Goal: Task Accomplishment & Management: Use online tool/utility

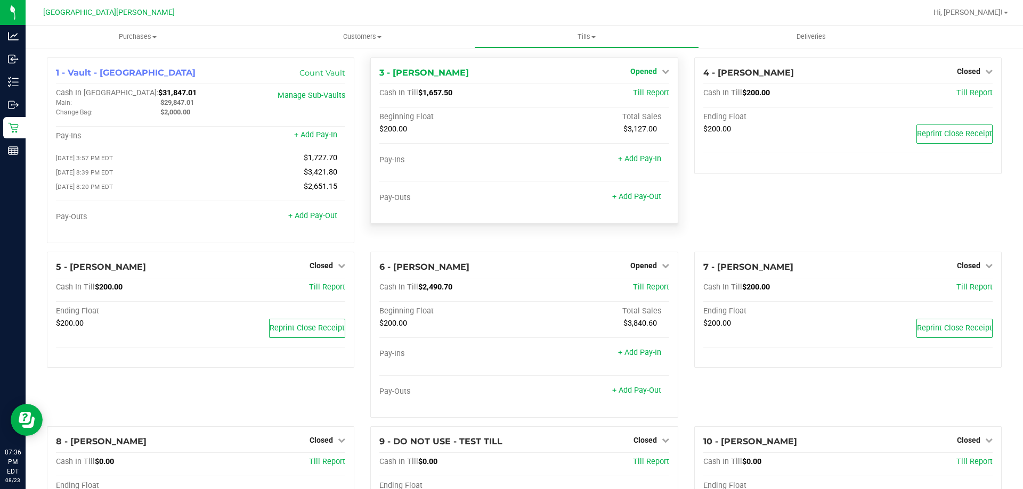
click at [644, 72] on span "Opened" at bounding box center [643, 71] width 27 height 9
click at [635, 92] on link "Close Till" at bounding box center [644, 93] width 29 height 9
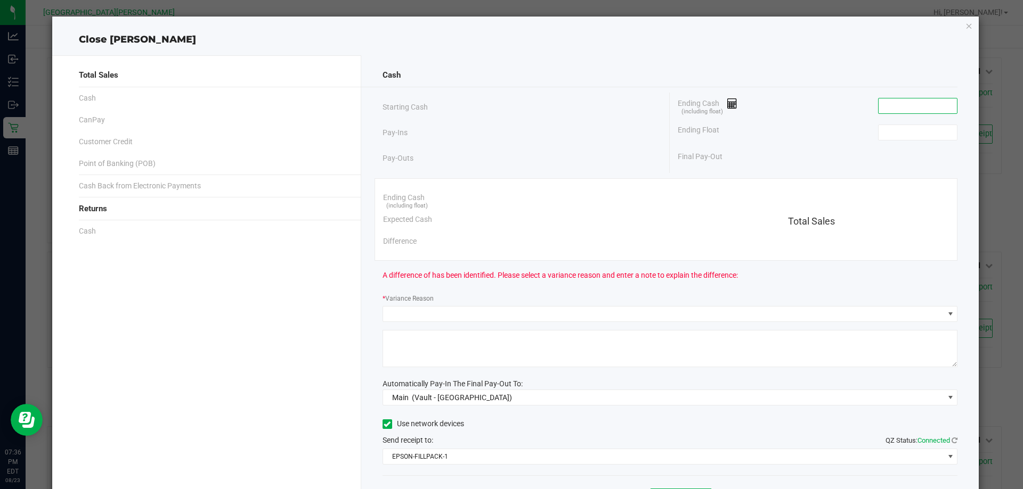
click at [884, 111] on input at bounding box center [917, 106] width 78 height 15
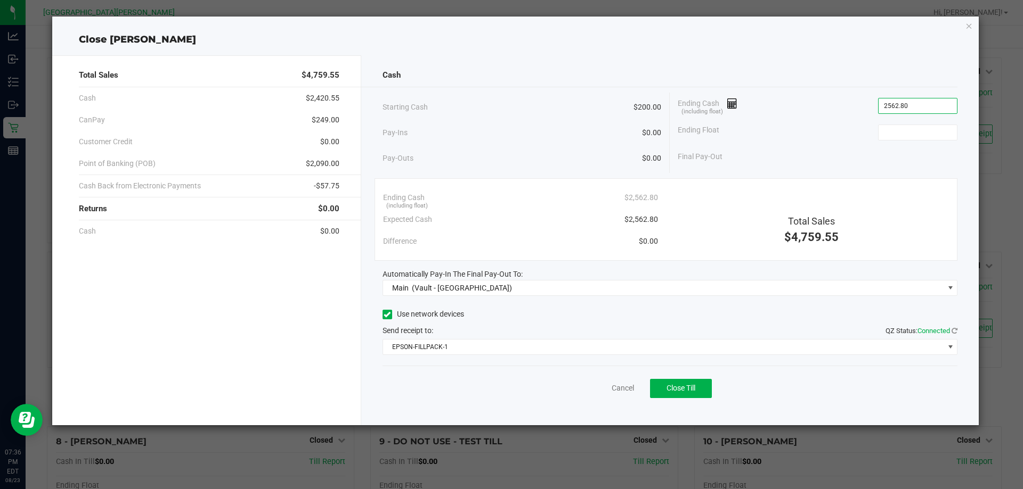
type input "$2,562.80"
type input "$200.00"
click at [535, 325] on div "Send receipt to: QZ Status: Connected" at bounding box center [669, 330] width 575 height 11
click at [688, 387] on span "Close Till" at bounding box center [680, 388] width 29 height 9
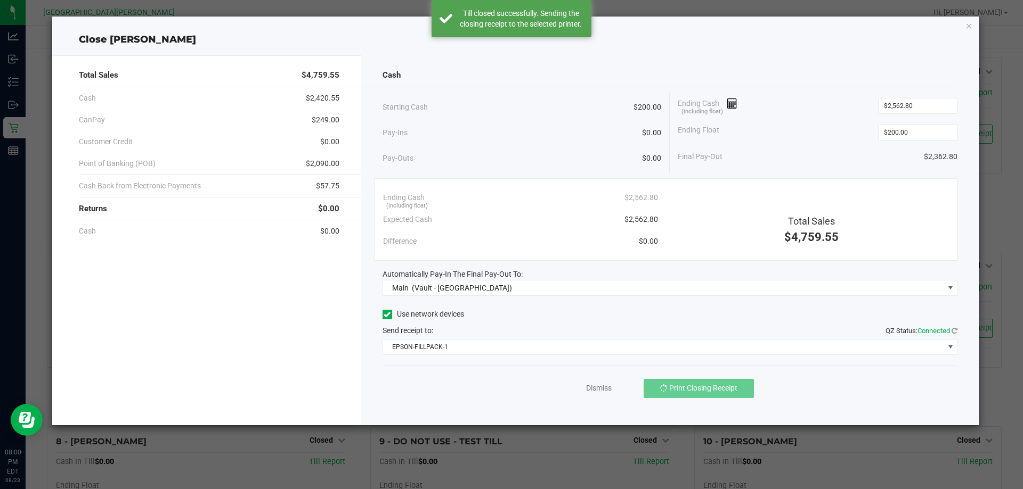
click at [537, 317] on div "Use network devices" at bounding box center [669, 315] width 575 height 16
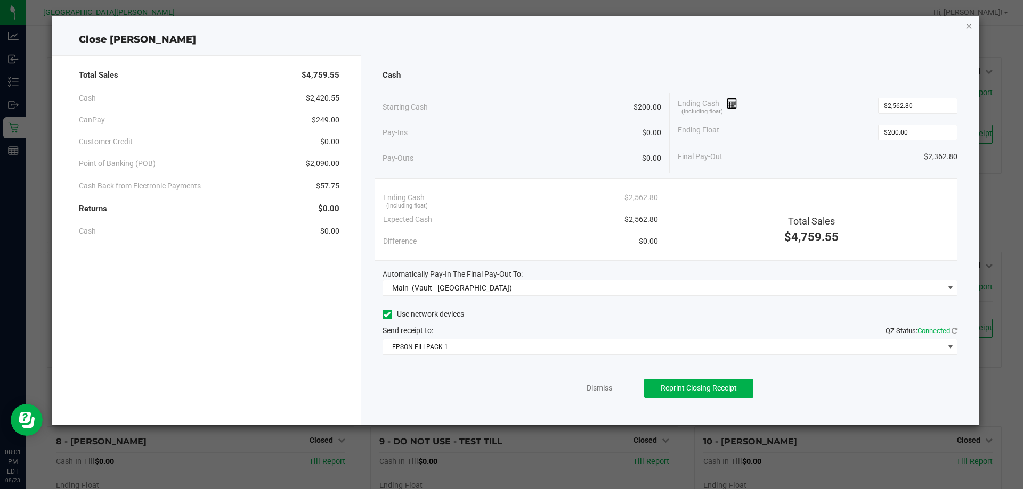
click at [969, 23] on icon "button" at bounding box center [968, 25] width 7 height 13
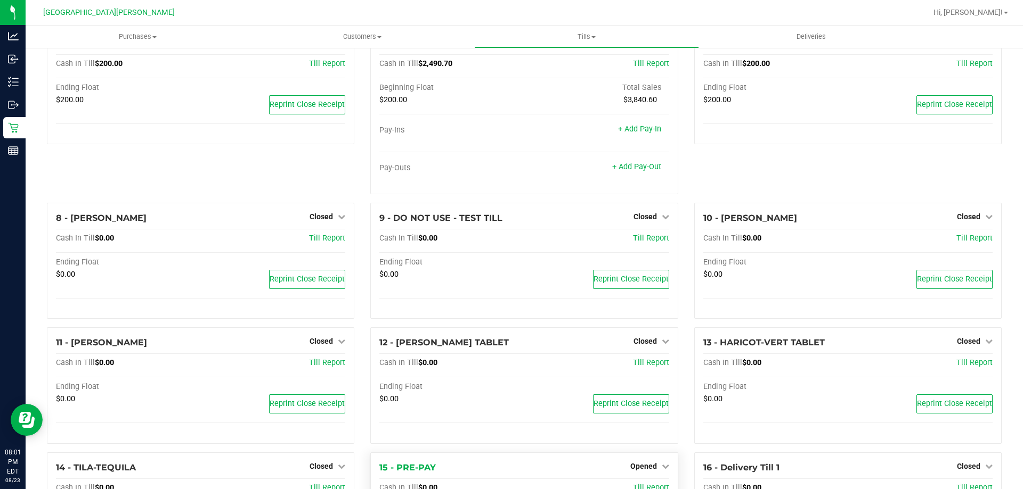
scroll to position [375, 0]
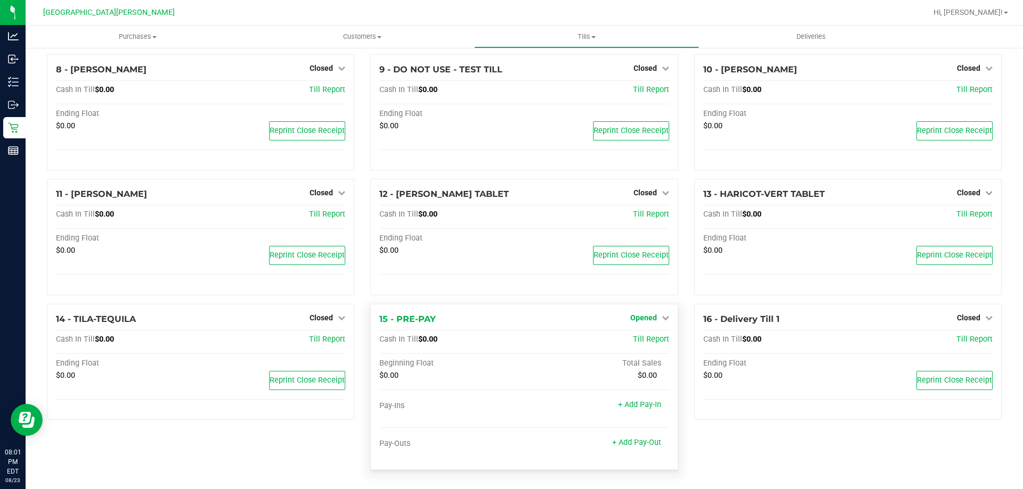
click at [630, 317] on span "Opened" at bounding box center [643, 318] width 27 height 9
click at [648, 341] on link "Close Till" at bounding box center [644, 340] width 29 height 9
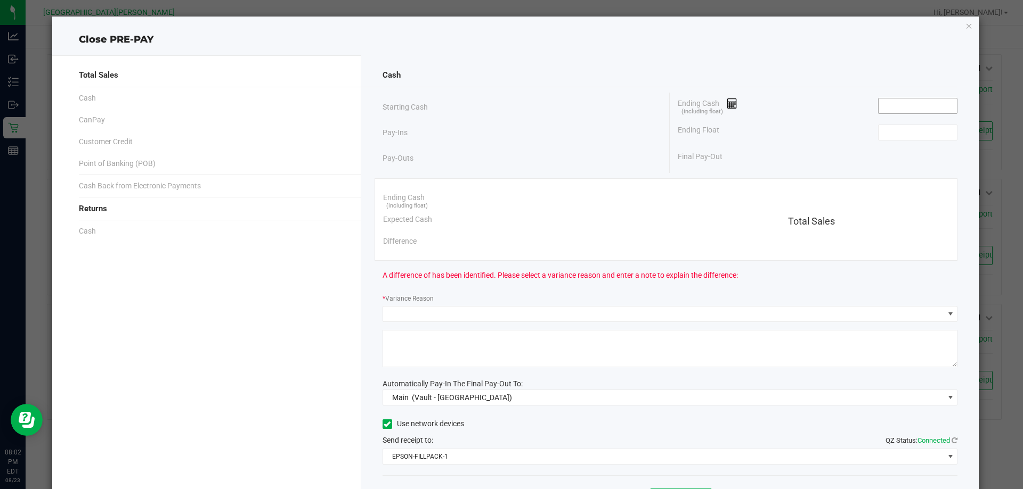
click at [881, 110] on input at bounding box center [917, 106] width 78 height 15
type input "$0.00"
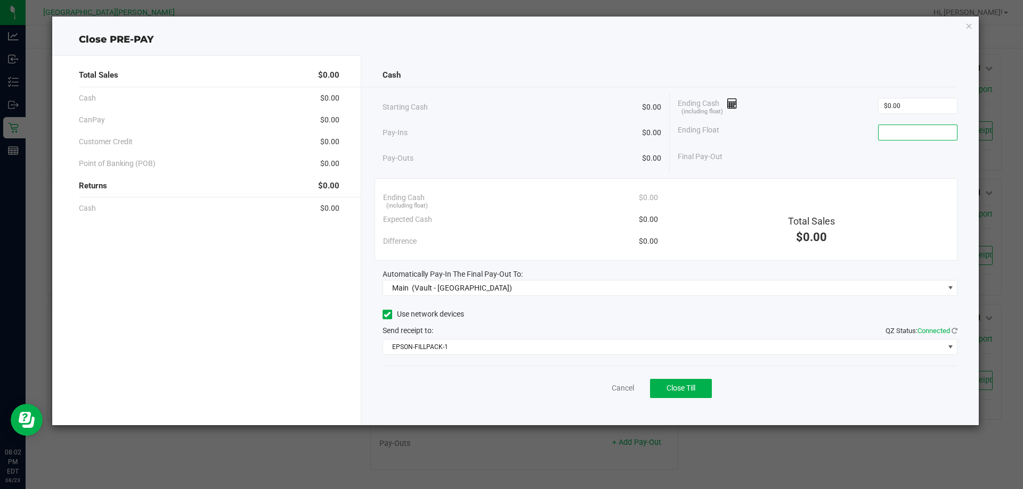
click at [889, 137] on input at bounding box center [917, 132] width 78 height 15
type input "$0.00"
click at [801, 136] on div "Ending Float $0.00" at bounding box center [817, 132] width 280 height 27
click at [668, 392] on span "Close Till" at bounding box center [680, 388] width 29 height 9
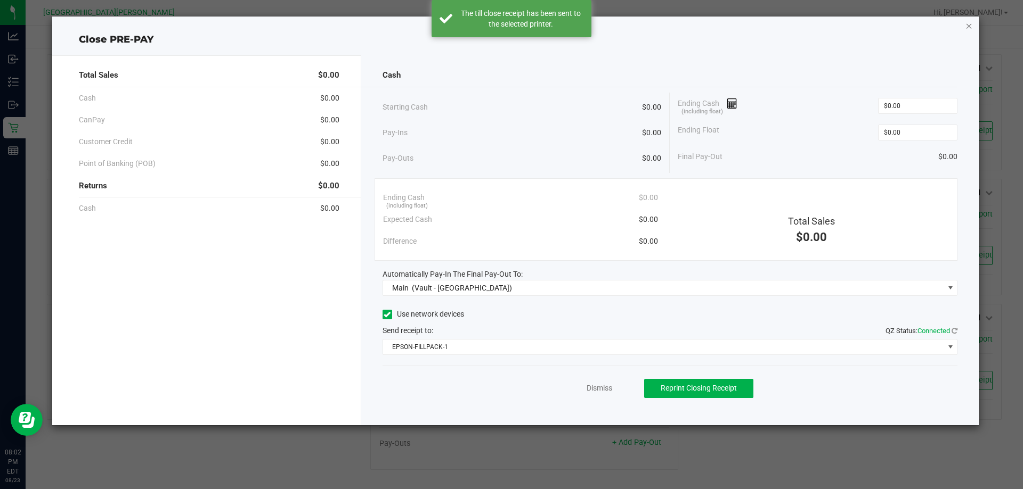
click at [967, 25] on icon "button" at bounding box center [968, 25] width 7 height 13
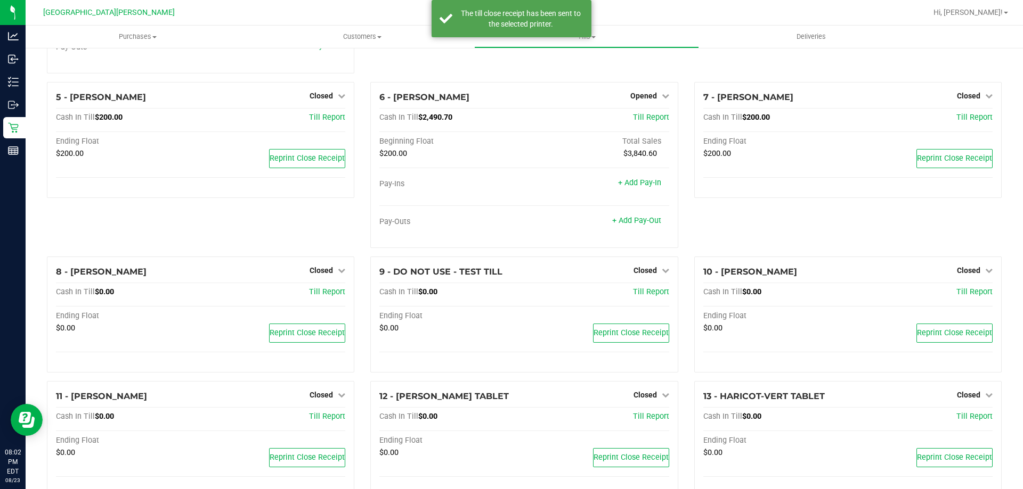
scroll to position [0, 0]
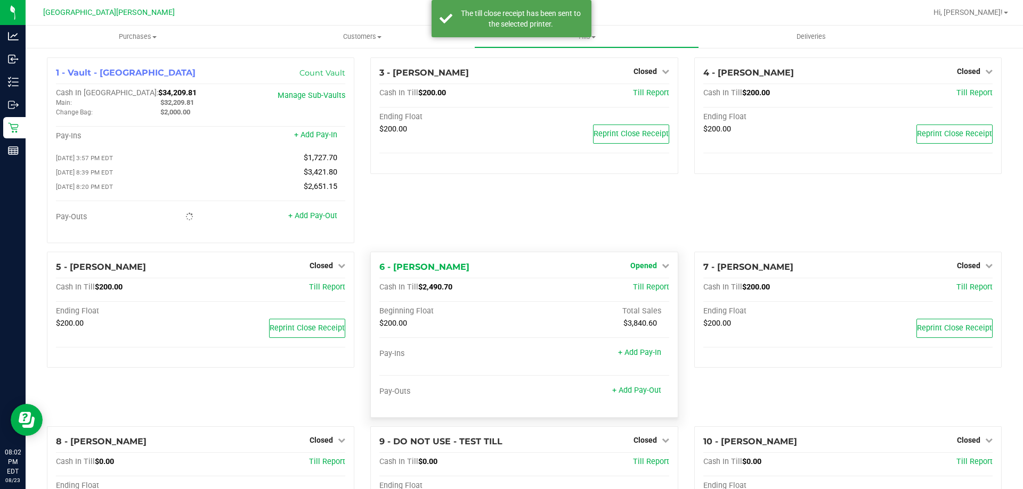
click at [656, 270] on link "Opened" at bounding box center [649, 266] width 39 height 9
click at [643, 292] on link "Close Till" at bounding box center [644, 287] width 29 height 9
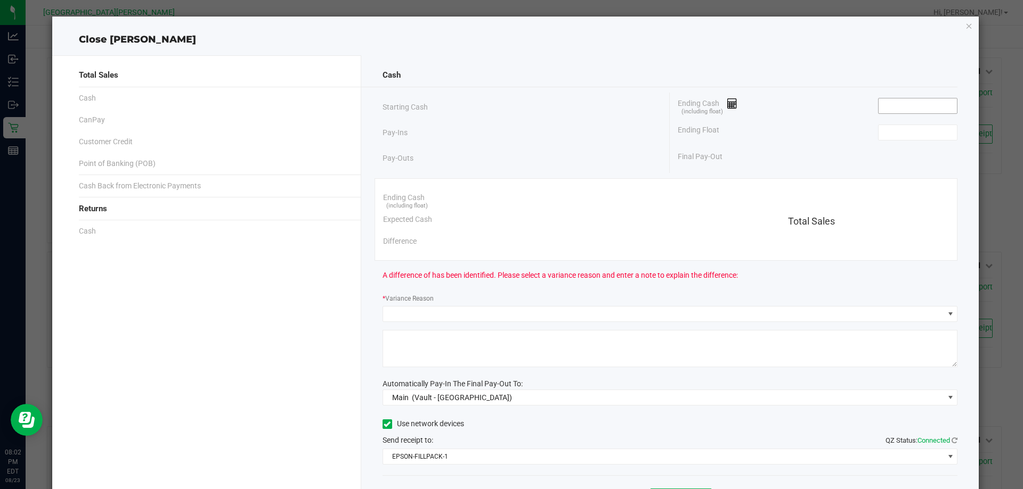
click at [899, 109] on input at bounding box center [917, 106] width 78 height 15
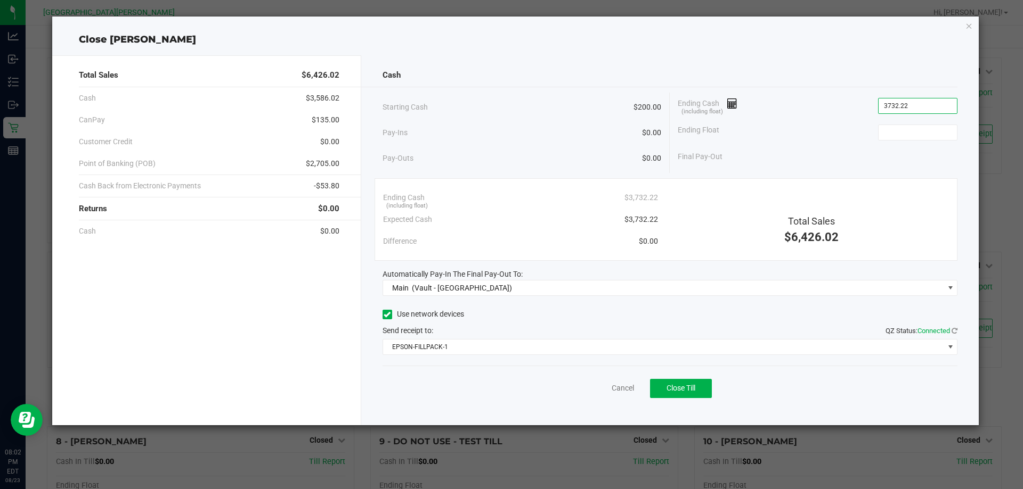
type input "$3,732.22"
type input "$200.00"
click at [528, 313] on div "Use network devices" at bounding box center [669, 315] width 575 height 16
click at [679, 387] on span "Close Till" at bounding box center [680, 388] width 29 height 9
click at [521, 323] on div "Use network devices Send receipt to: QZ Status: Connected EPSON-FILLPACK-1" at bounding box center [669, 331] width 575 height 48
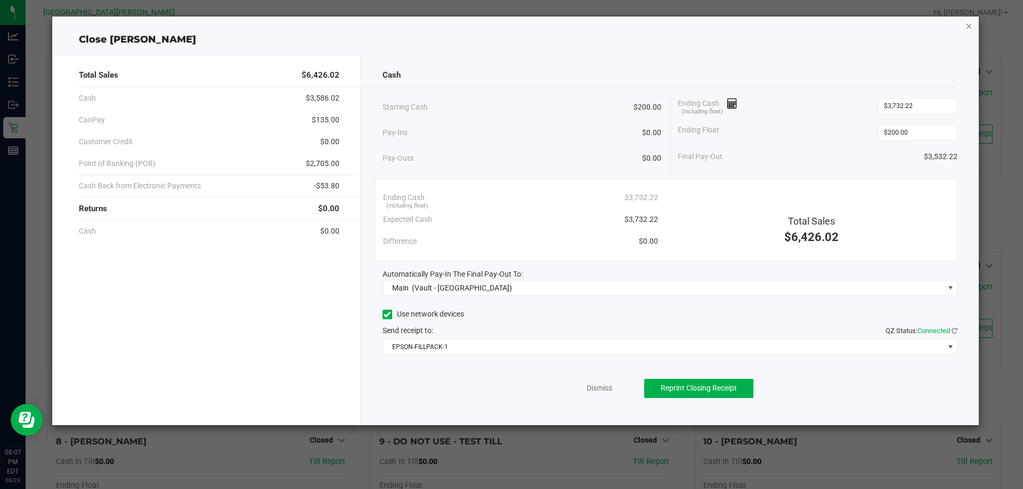
click at [968, 31] on icon "button" at bounding box center [968, 25] width 7 height 13
